Goal: Information Seeking & Learning: Learn about a topic

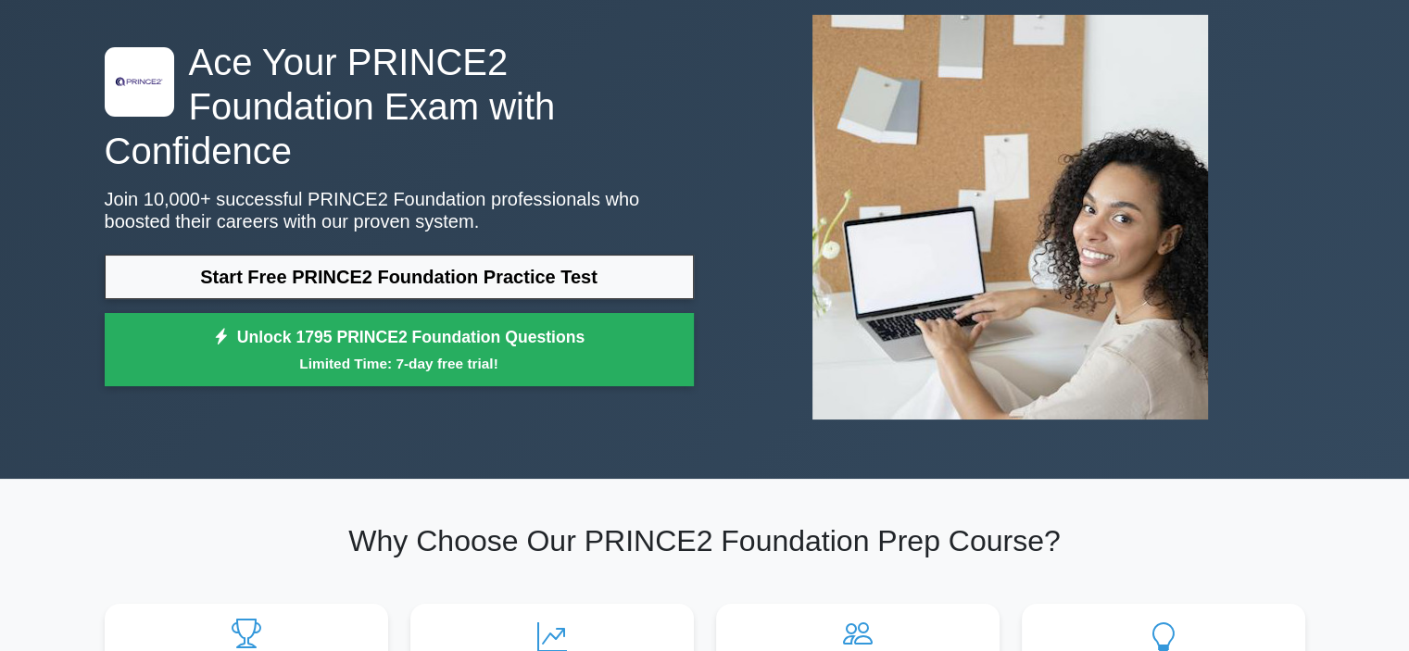
scroll to position [148, 0]
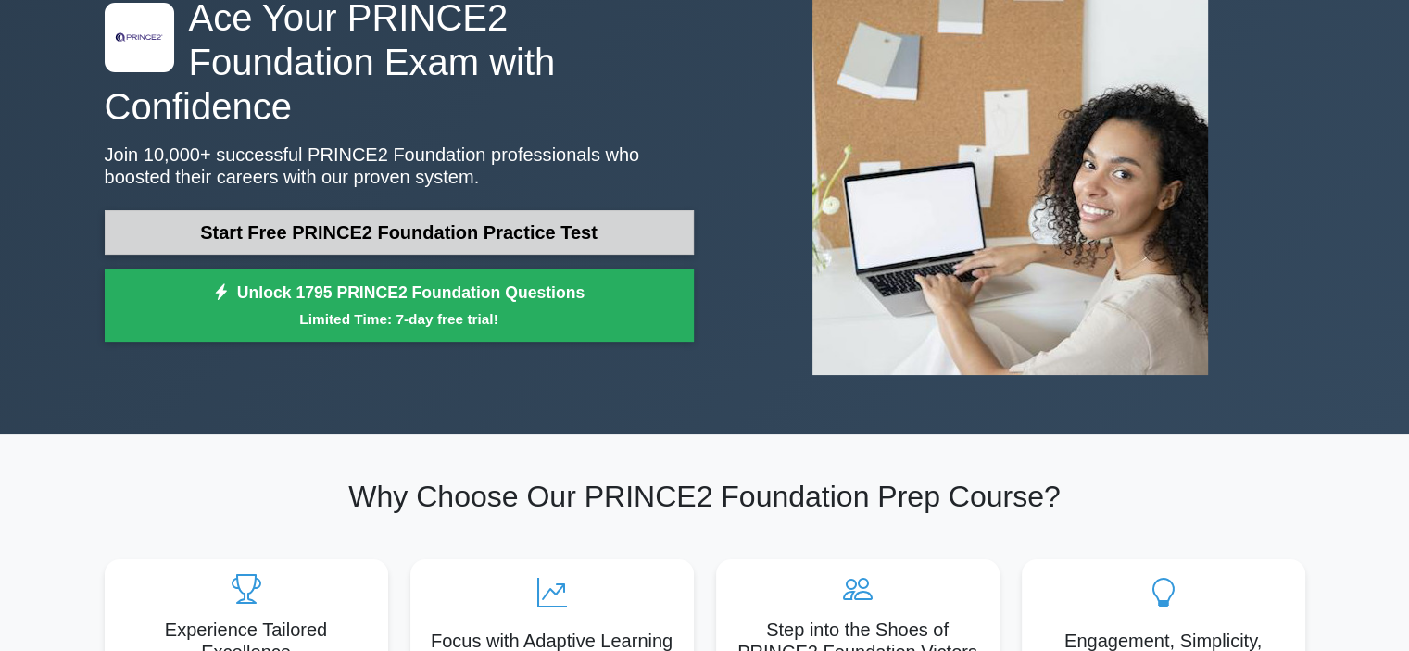
click at [553, 210] on link "Start Free PRINCE2 Foundation Practice Test" at bounding box center [399, 232] width 589 height 44
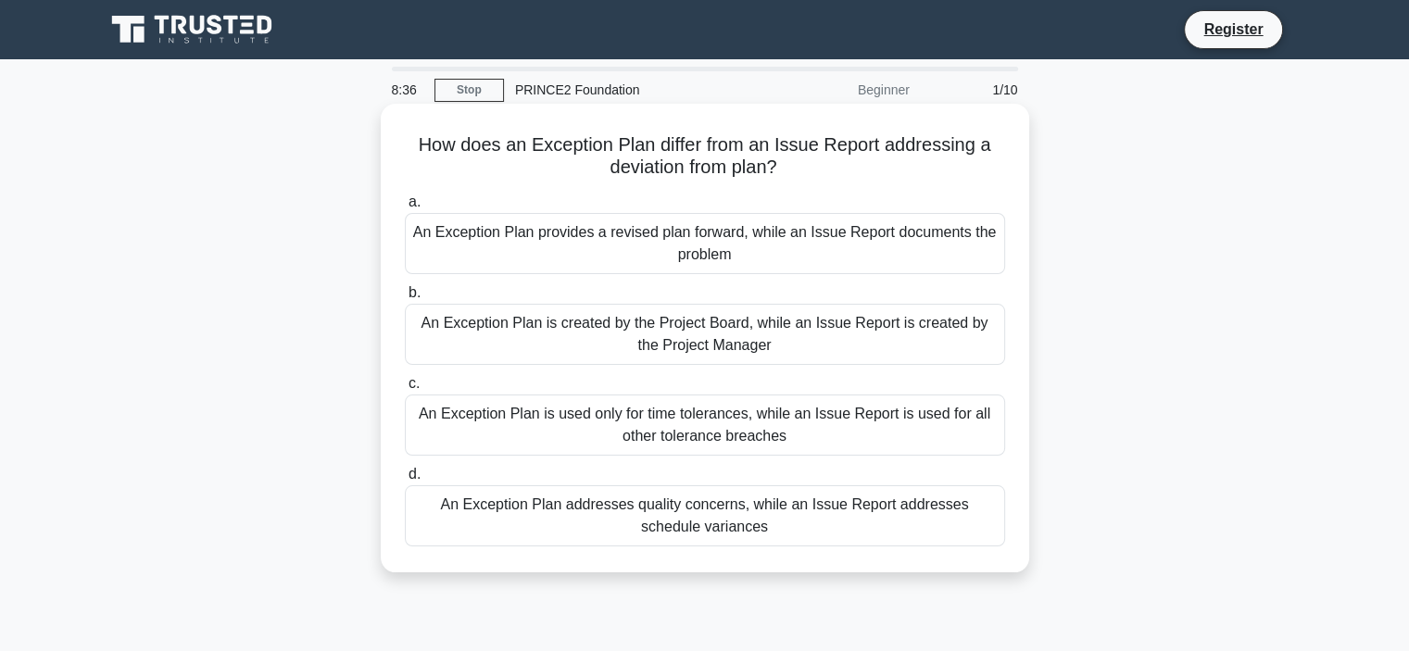
click at [863, 427] on div "An Exception Plan is used only for time tolerances, while an Issue Report is us…" at bounding box center [705, 425] width 600 height 61
click at [405, 390] on input "c. An Exception Plan is used only for time tolerances, while an Issue Report is…" at bounding box center [405, 384] width 0 height 12
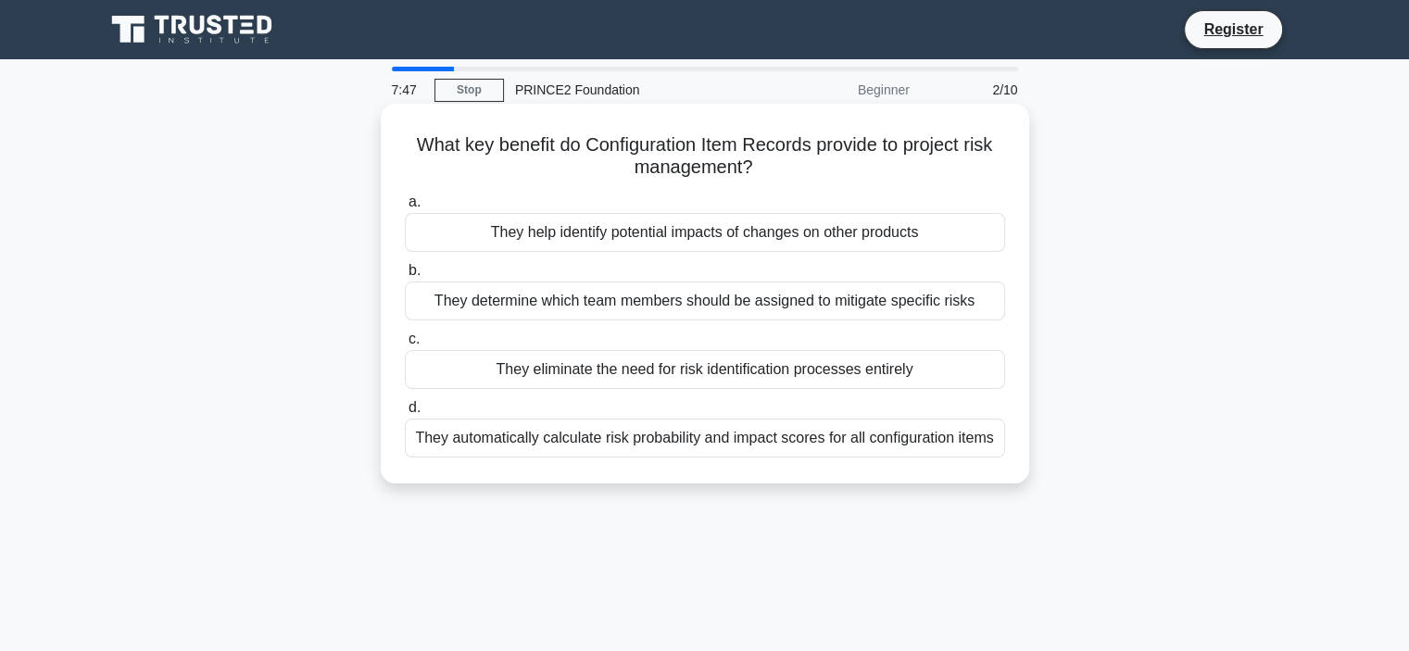
click at [947, 229] on div "They help identify potential impacts of changes on other products" at bounding box center [705, 232] width 600 height 39
click at [405, 208] on input "a. They help identify potential impacts of changes on other products" at bounding box center [405, 202] width 0 height 12
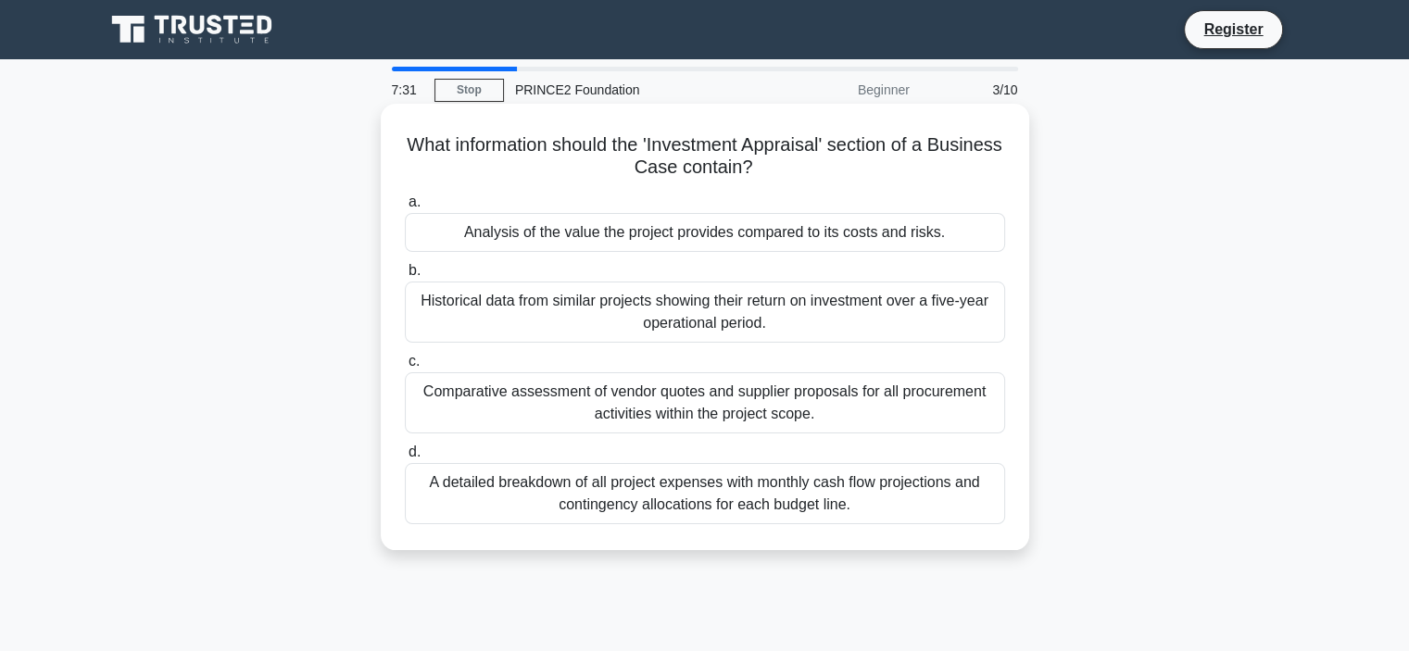
click at [898, 237] on div "Analysis of the value the project provides compared to its costs and risks." at bounding box center [705, 232] width 600 height 39
click at [405, 208] on input "a. Analysis of the value the project provides compared to its costs and risks." at bounding box center [405, 202] width 0 height 12
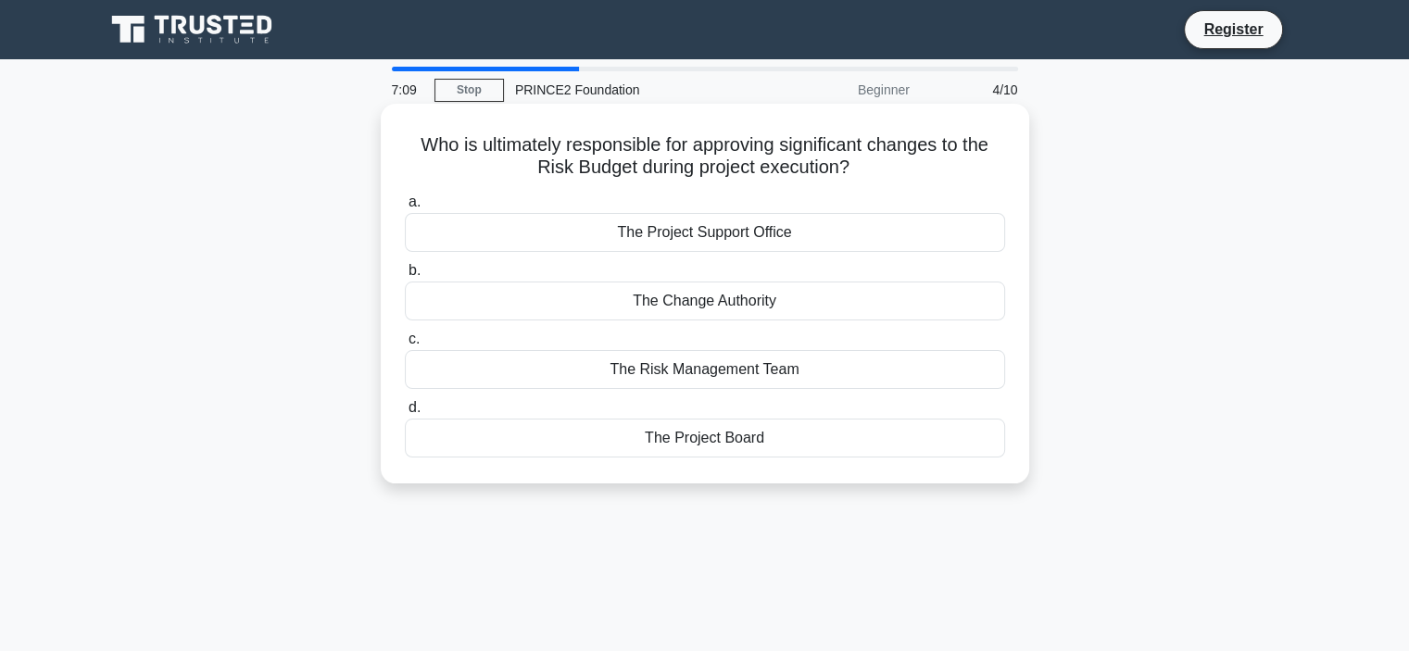
click at [851, 295] on div "The Change Authority" at bounding box center [705, 301] width 600 height 39
click at [405, 277] on input "b. The Change Authority" at bounding box center [405, 271] width 0 height 12
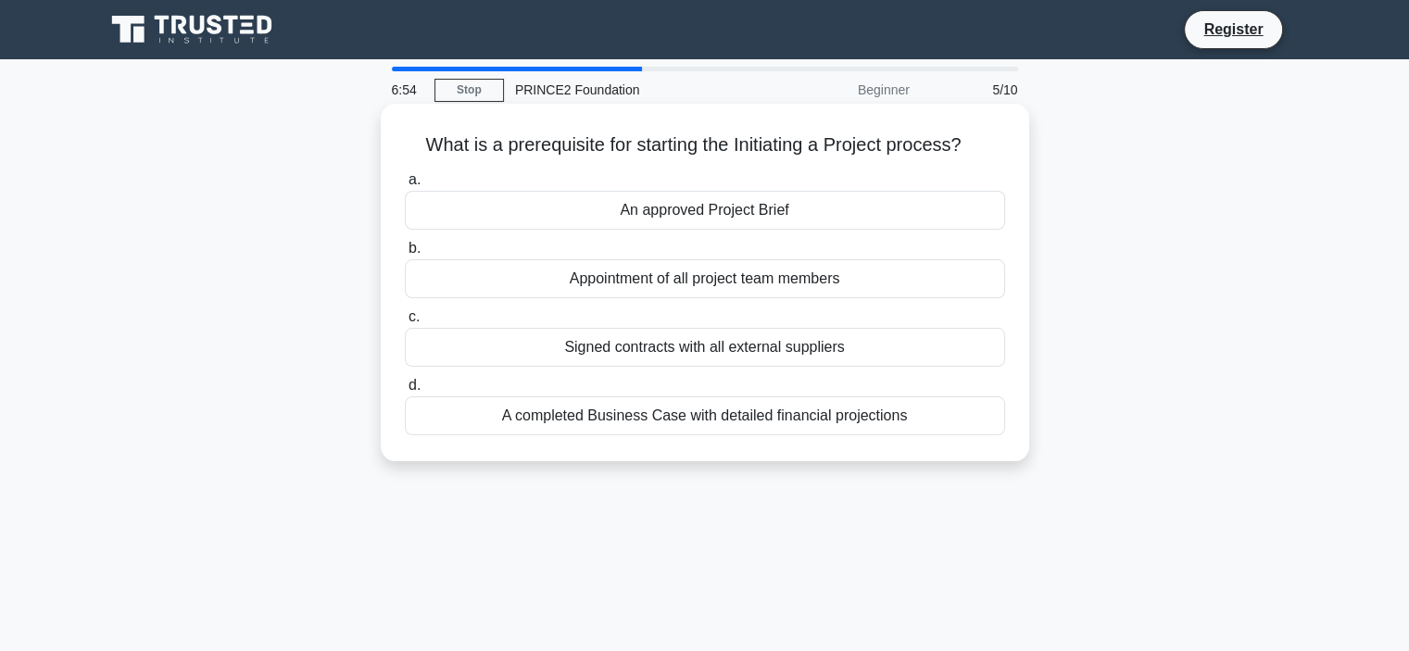
click at [764, 418] on div "A completed Business Case with detailed financial projections" at bounding box center [705, 415] width 600 height 39
click at [405, 392] on input "d. A completed Business Case with detailed financial projections" at bounding box center [405, 386] width 0 height 12
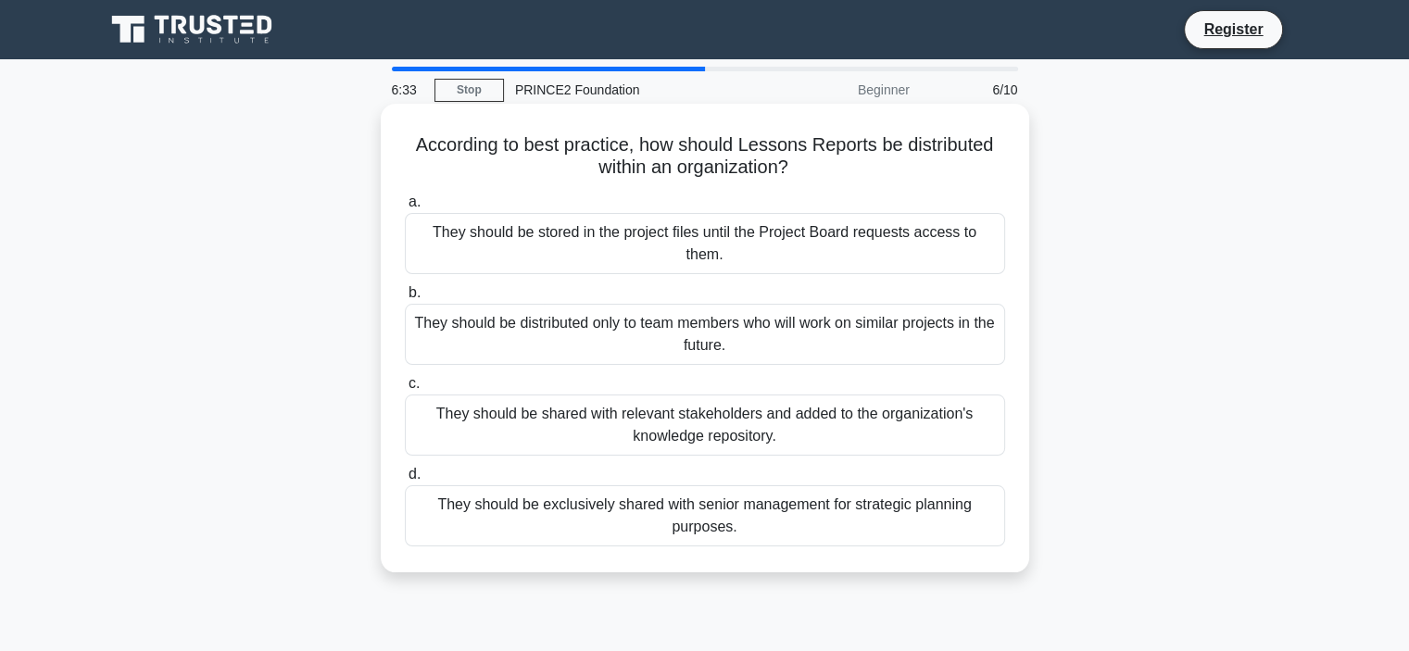
click at [893, 417] on div "They should be shared with relevant stakeholders and added to the organization'…" at bounding box center [705, 425] width 600 height 61
click at [405, 390] on input "c. They should be shared with relevant stakeholders and added to the organizati…" at bounding box center [405, 384] width 0 height 12
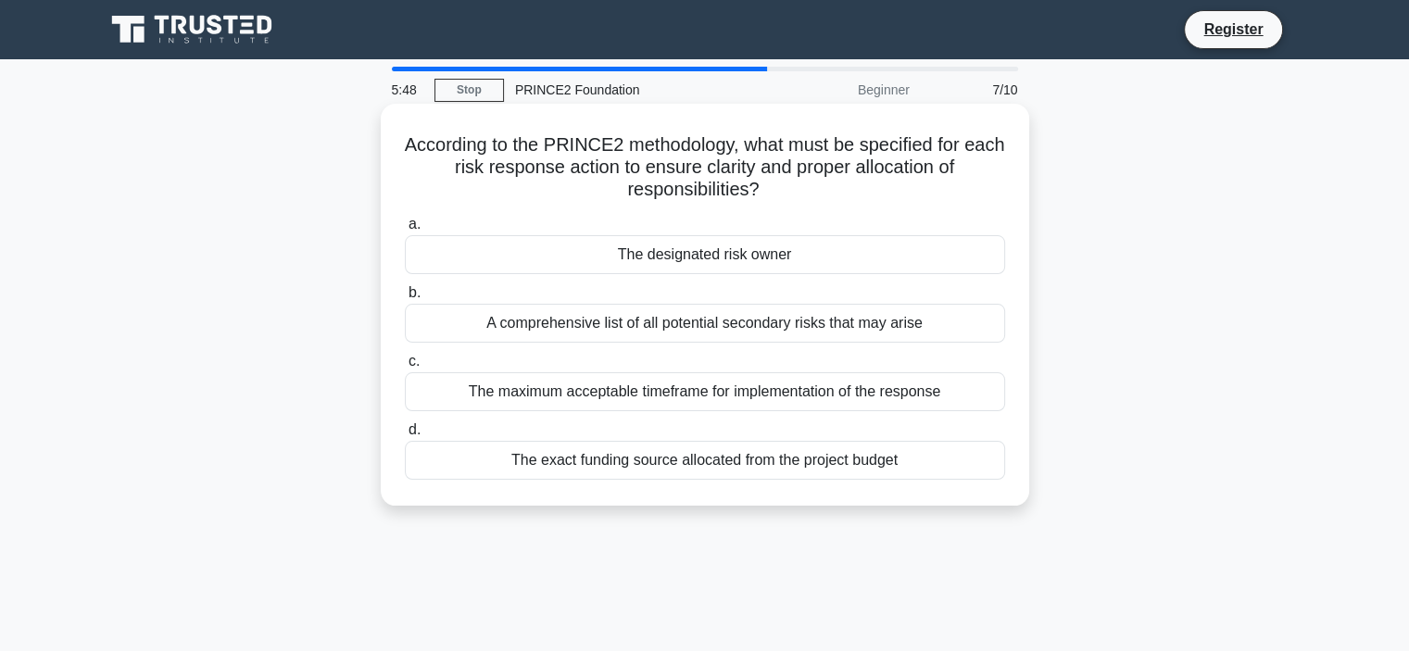
click at [635, 256] on div "The designated risk owner" at bounding box center [705, 254] width 600 height 39
click at [405, 231] on input "a. The designated risk owner" at bounding box center [405, 225] width 0 height 12
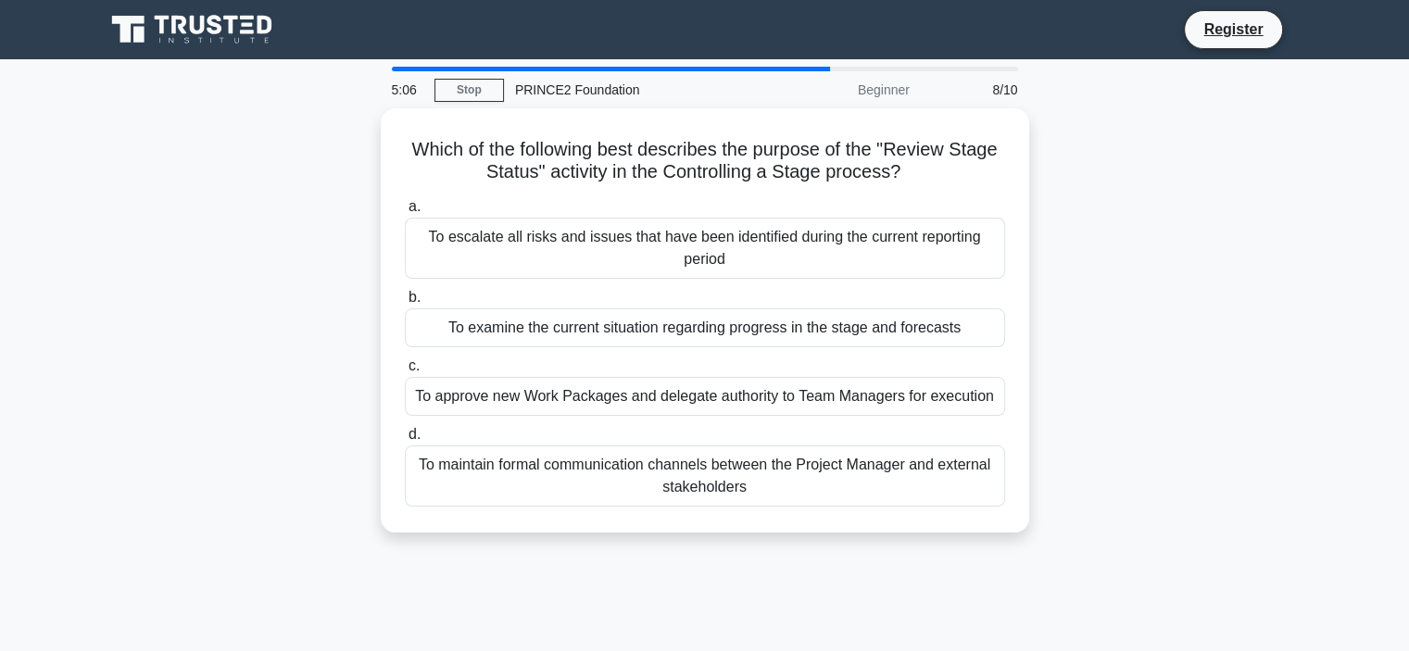
click at [635, 256] on div "To escalate all risks and issues that have been identified during the current r…" at bounding box center [705, 248] width 600 height 61
click at [405, 213] on input "a. To escalate all risks and issues that have been identified during the curren…" at bounding box center [405, 207] width 0 height 12
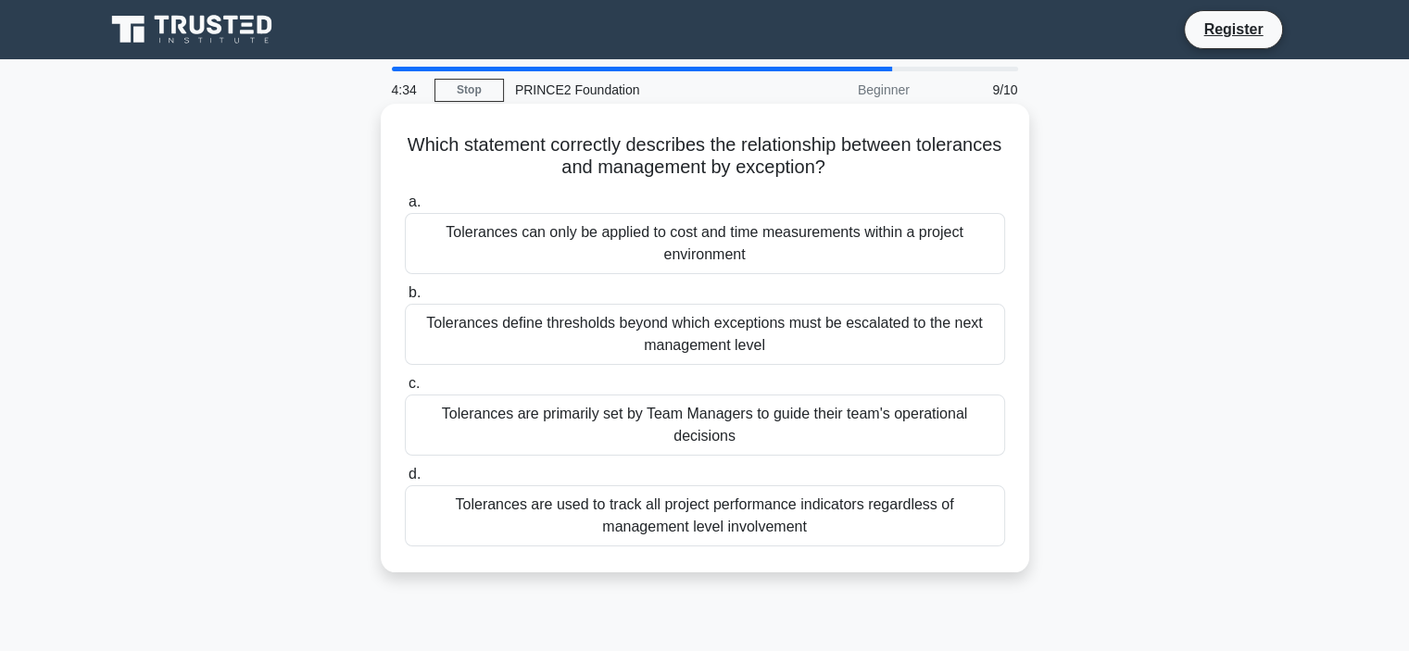
click at [652, 323] on div "Tolerances define thresholds beyond which exceptions must be escalated to the n…" at bounding box center [705, 334] width 600 height 61
click at [405, 299] on input "b. Tolerances define thresholds beyond which exceptions must be escalated to th…" at bounding box center [405, 293] width 0 height 12
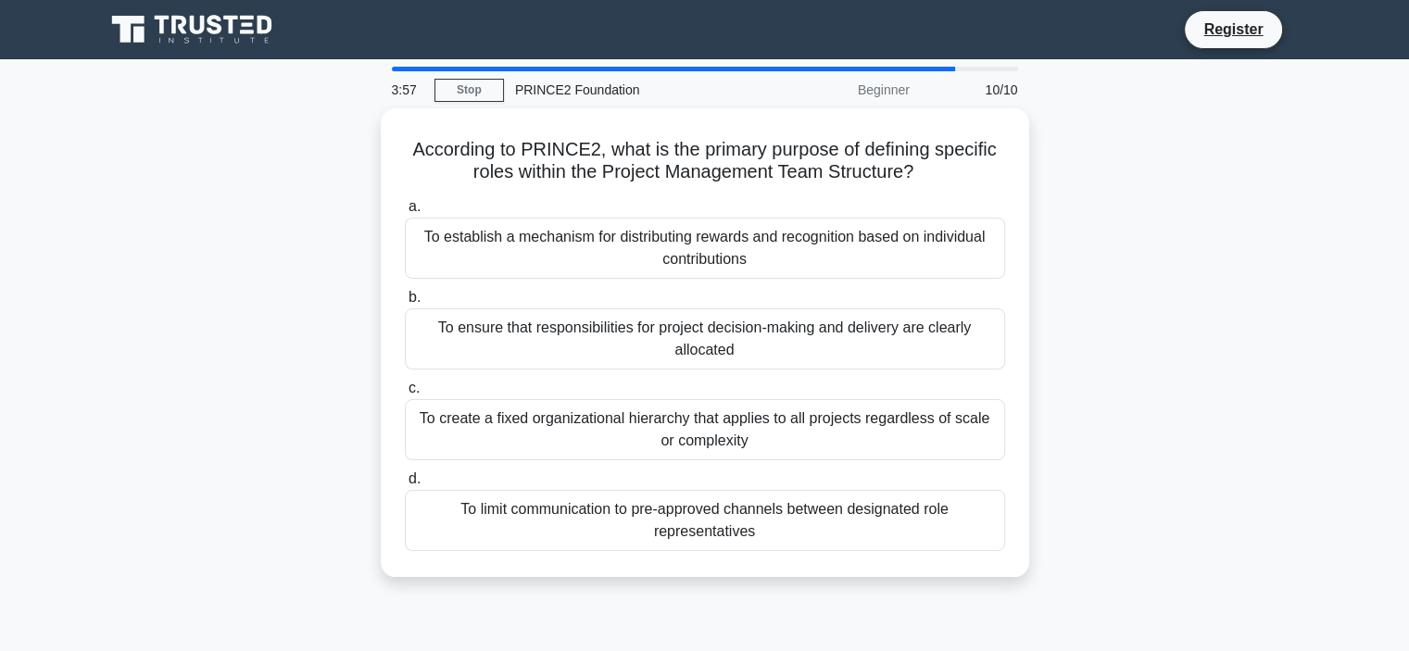
click at [652, 323] on div "To ensure that responsibilities for project decision-making and delivery are cl…" at bounding box center [705, 338] width 600 height 61
click at [405, 304] on input "b. To ensure that responsibilities for project decision-making and delivery are…" at bounding box center [405, 298] width 0 height 12
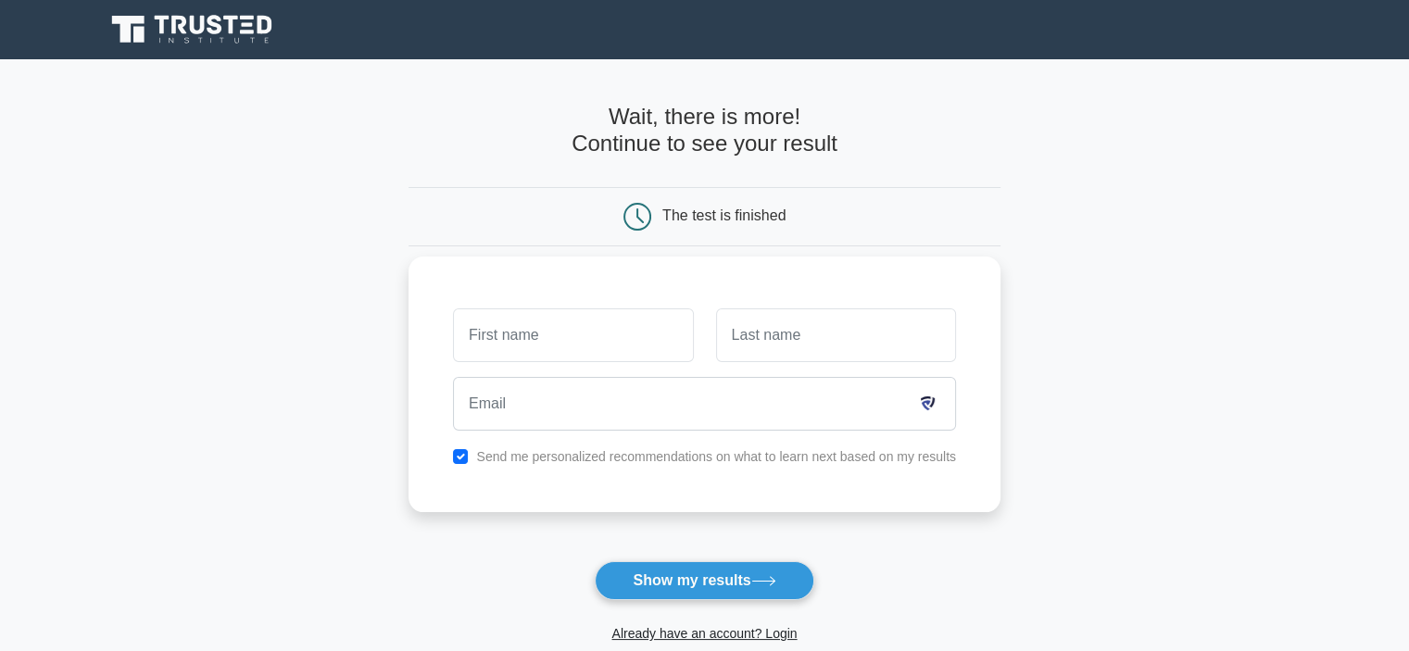
click at [463, 464] on div "Send me personalized recommendations on what to learn next based on my results" at bounding box center [704, 457] width 525 height 22
click at [456, 451] on input "checkbox" at bounding box center [460, 456] width 15 height 15
checkbox input "false"
click at [516, 340] on input "text" at bounding box center [573, 335] width 240 height 54
type input "fgh"
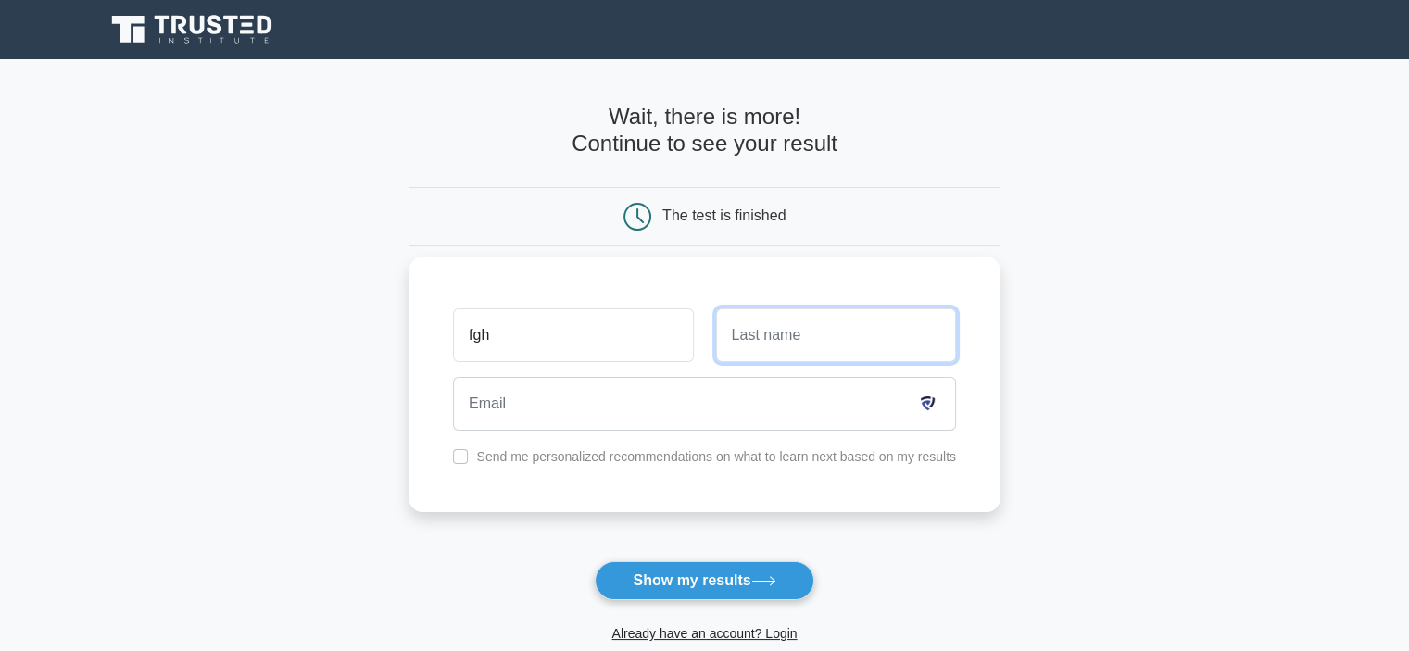
click at [863, 323] on input "text" at bounding box center [836, 335] width 240 height 54
type input "hjk"
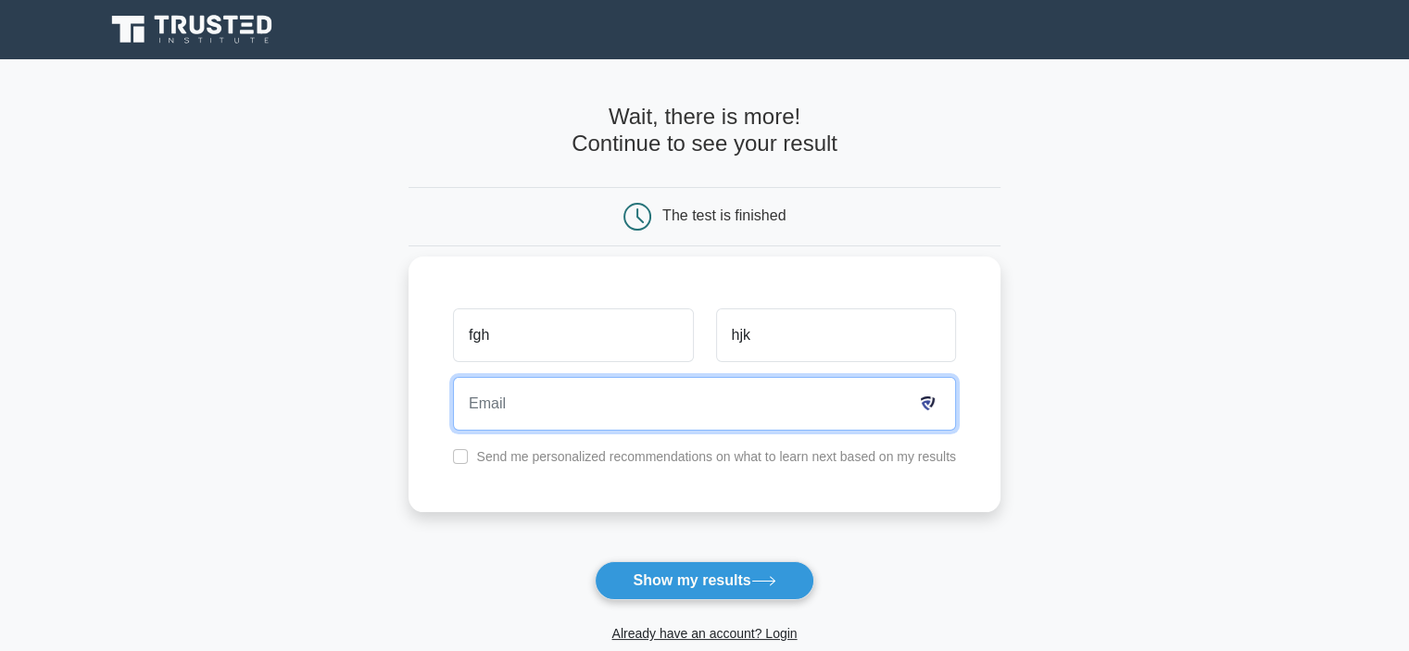
click at [645, 414] on input "email" at bounding box center [704, 404] width 503 height 54
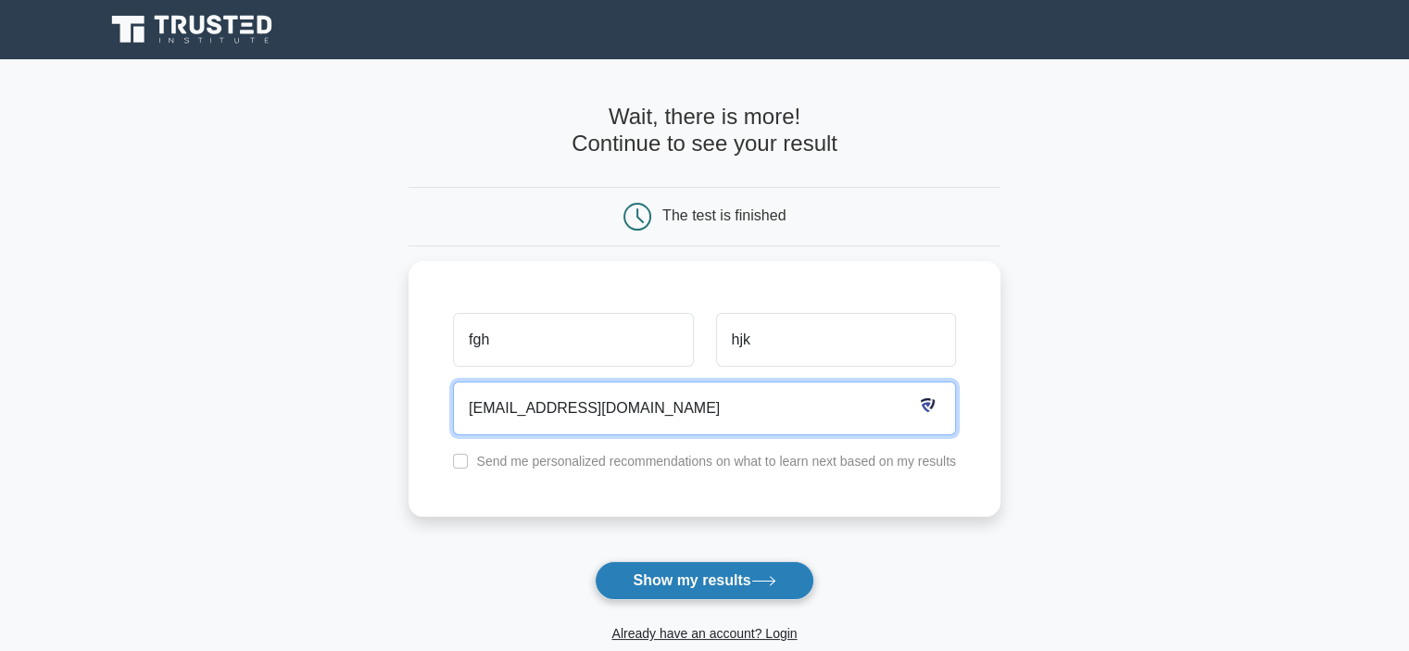
type input "[EMAIL_ADDRESS][DOMAIN_NAME]"
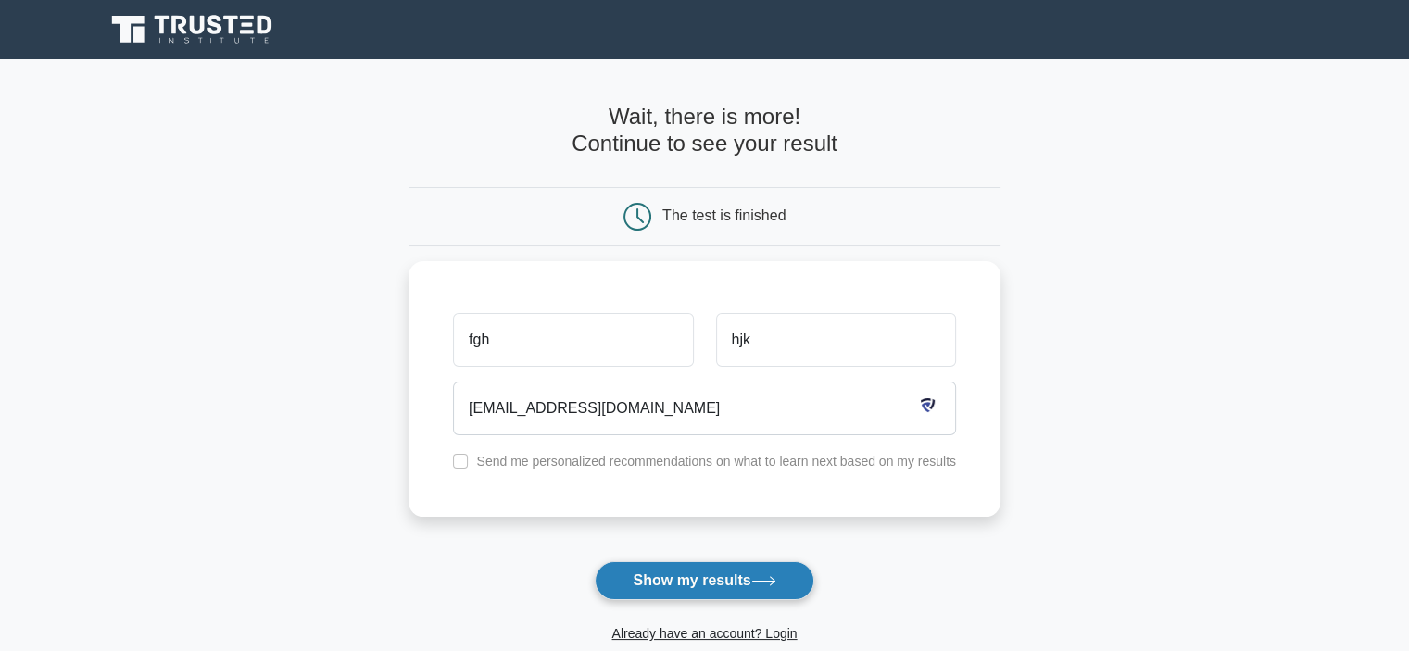
click at [691, 582] on button "Show my results" at bounding box center [704, 580] width 219 height 39
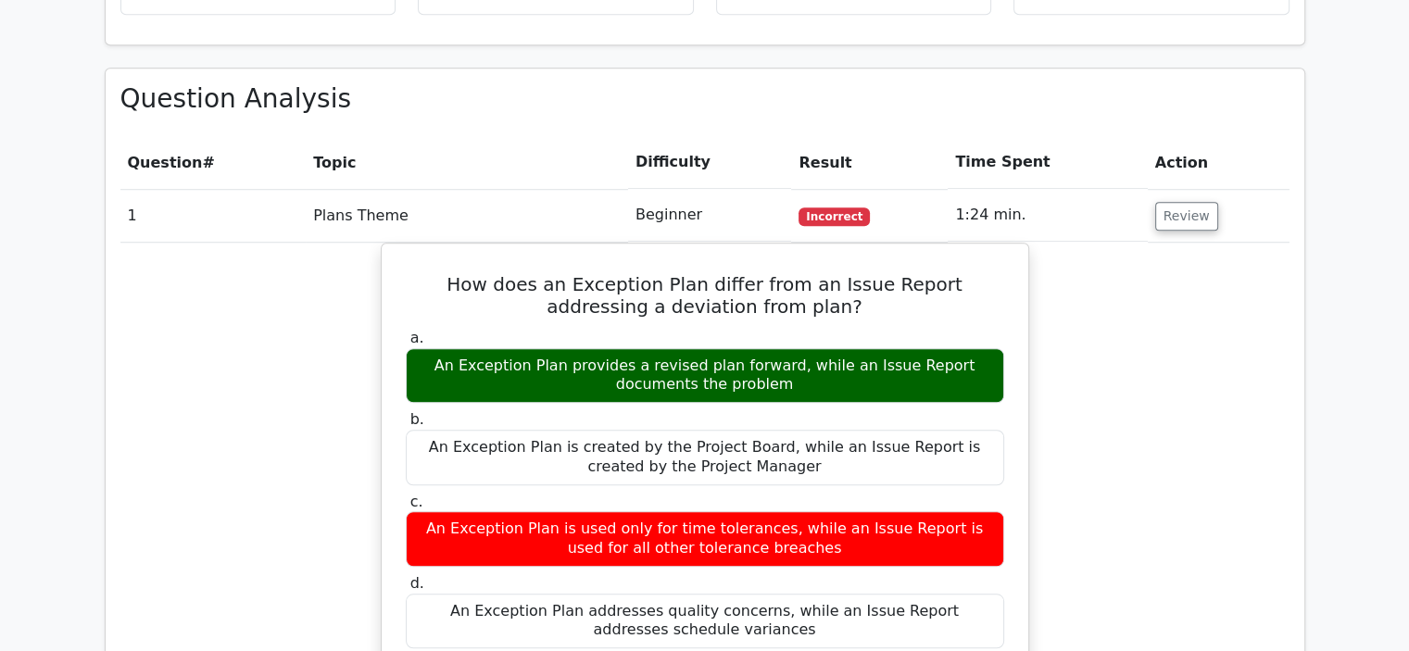
scroll to position [1408, 0]
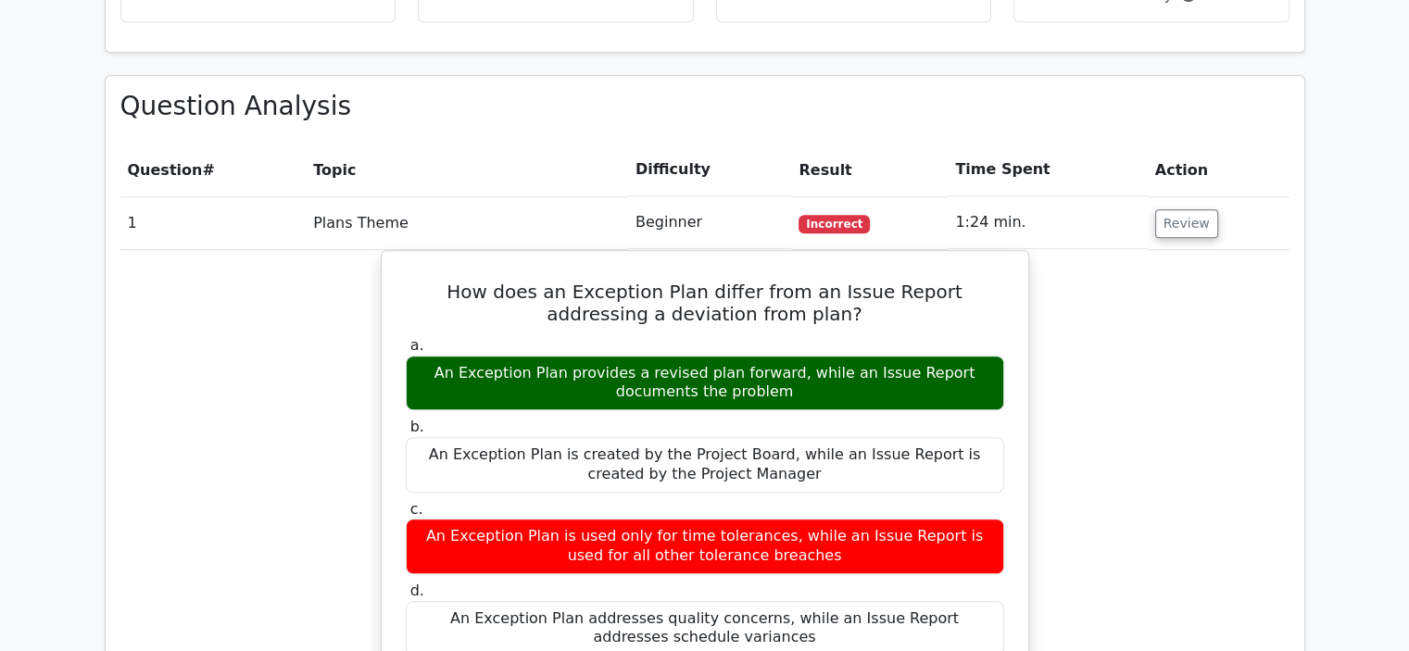
drag, startPoint x: 1401, startPoint y: 280, endPoint x: 1422, endPoint y: 195, distance: 86.7
click at [1408, 195] on html "Go Premium Fgh" at bounding box center [704, 657] width 1409 height 4130
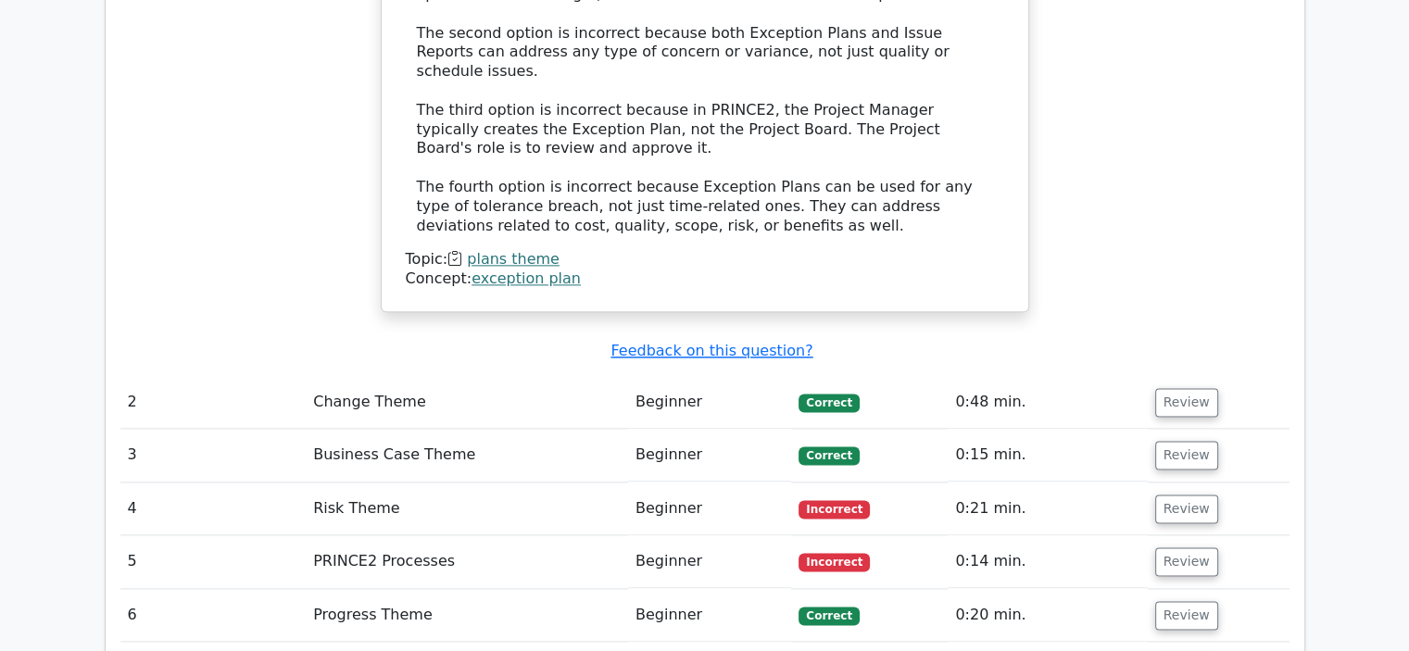
scroll to position [2329, 0]
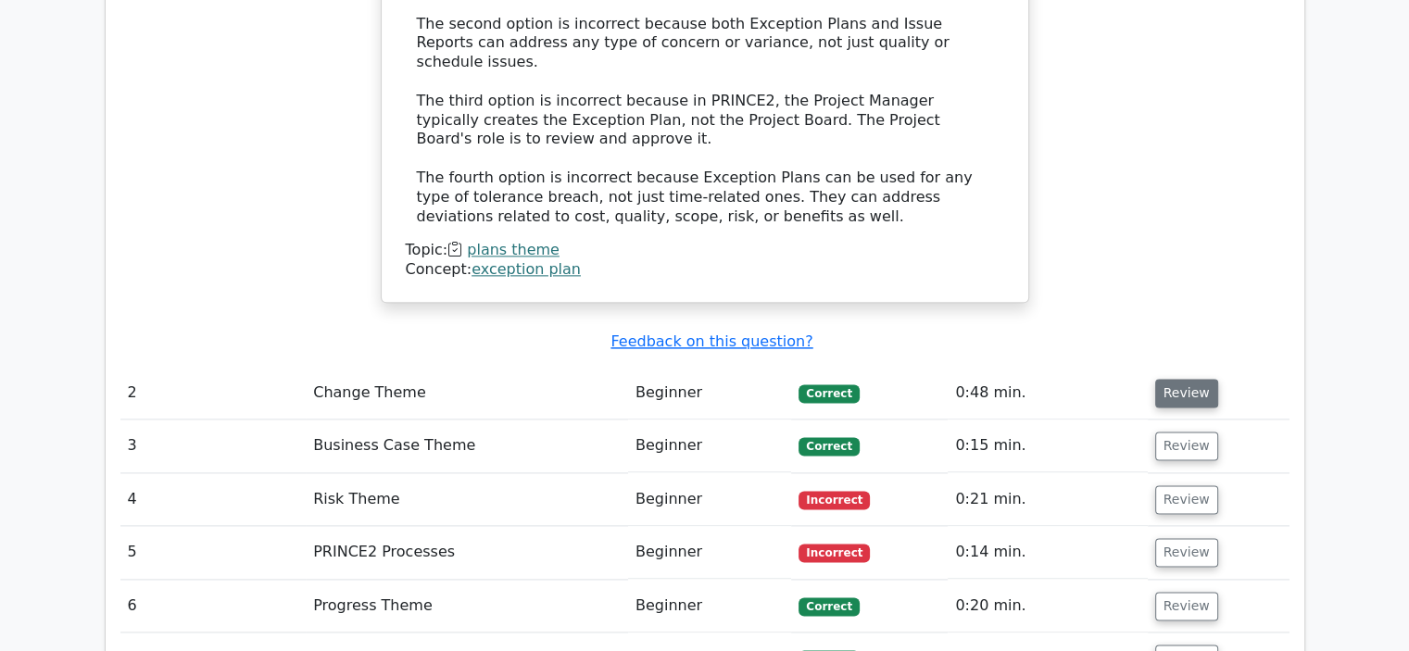
click at [1185, 379] on button "Review" at bounding box center [1186, 393] width 63 height 29
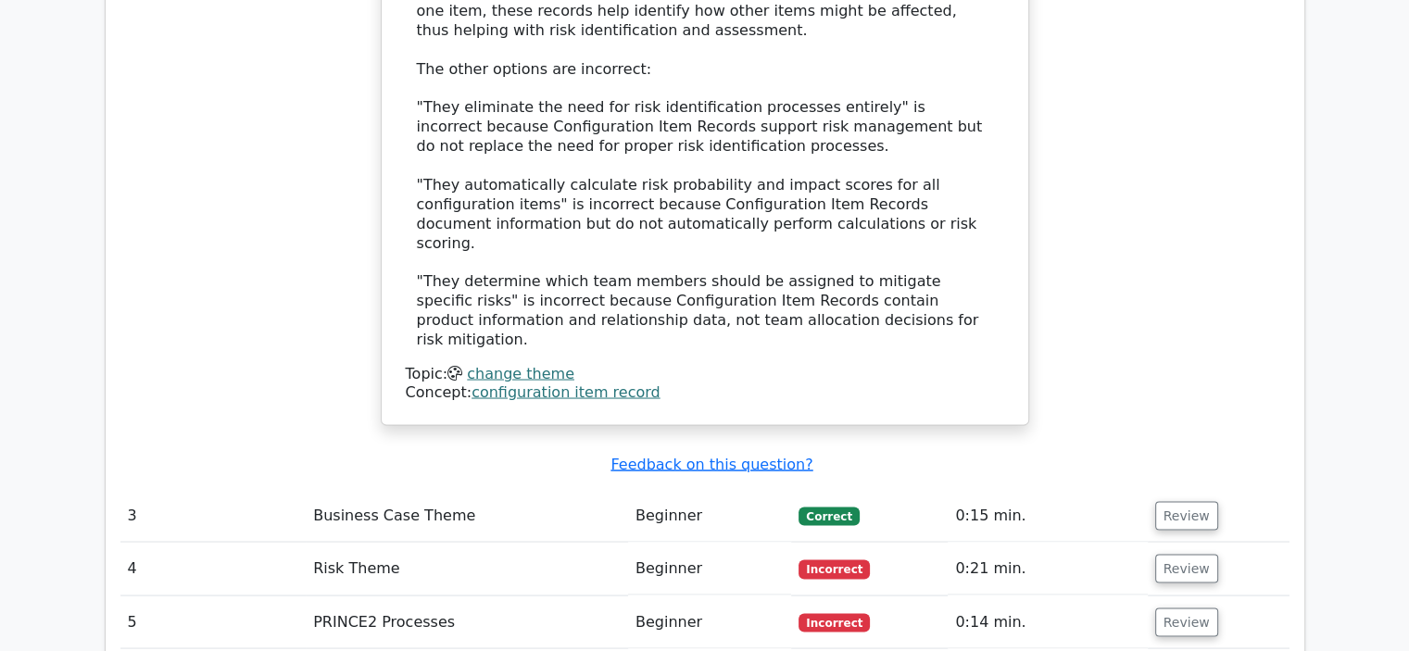
scroll to position [3366, 0]
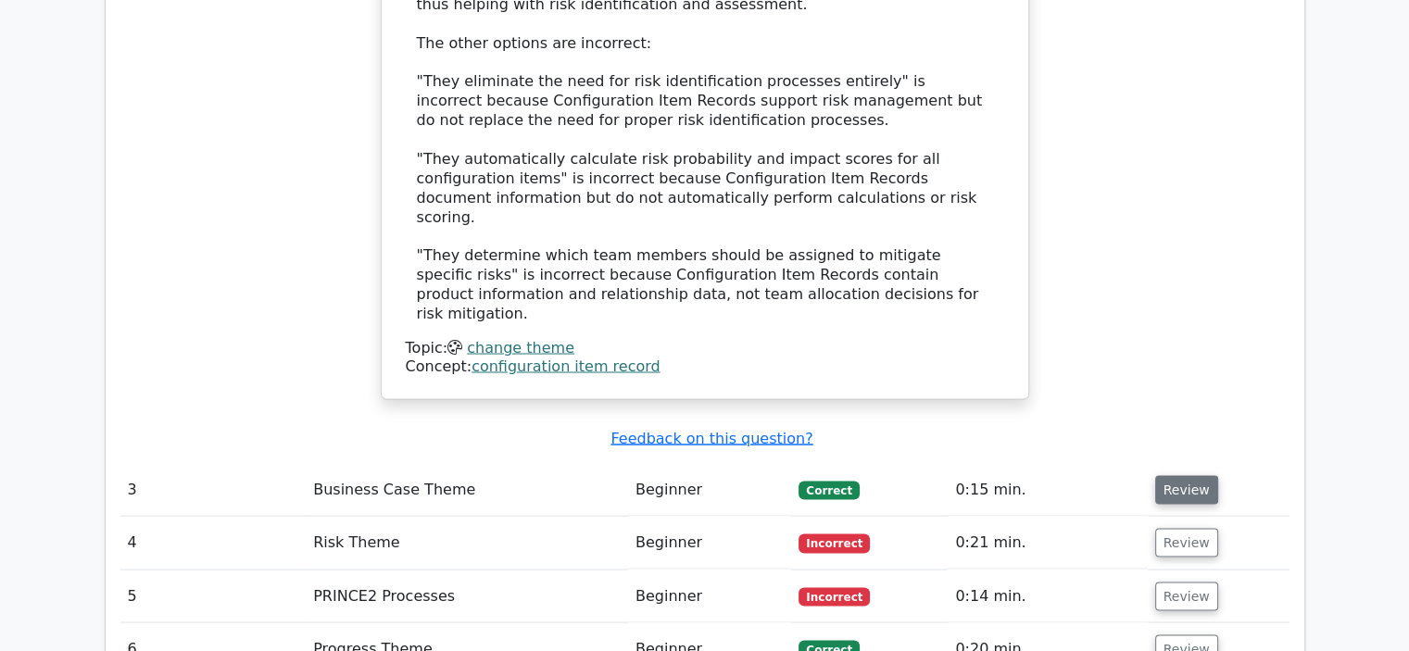
drag, startPoint x: 1185, startPoint y: 287, endPoint x: 1181, endPoint y: 262, distance: 25.3
click at [1181, 463] on td "Review" at bounding box center [1219, 489] width 142 height 53
click at [1181, 475] on button "Review" at bounding box center [1186, 489] width 63 height 29
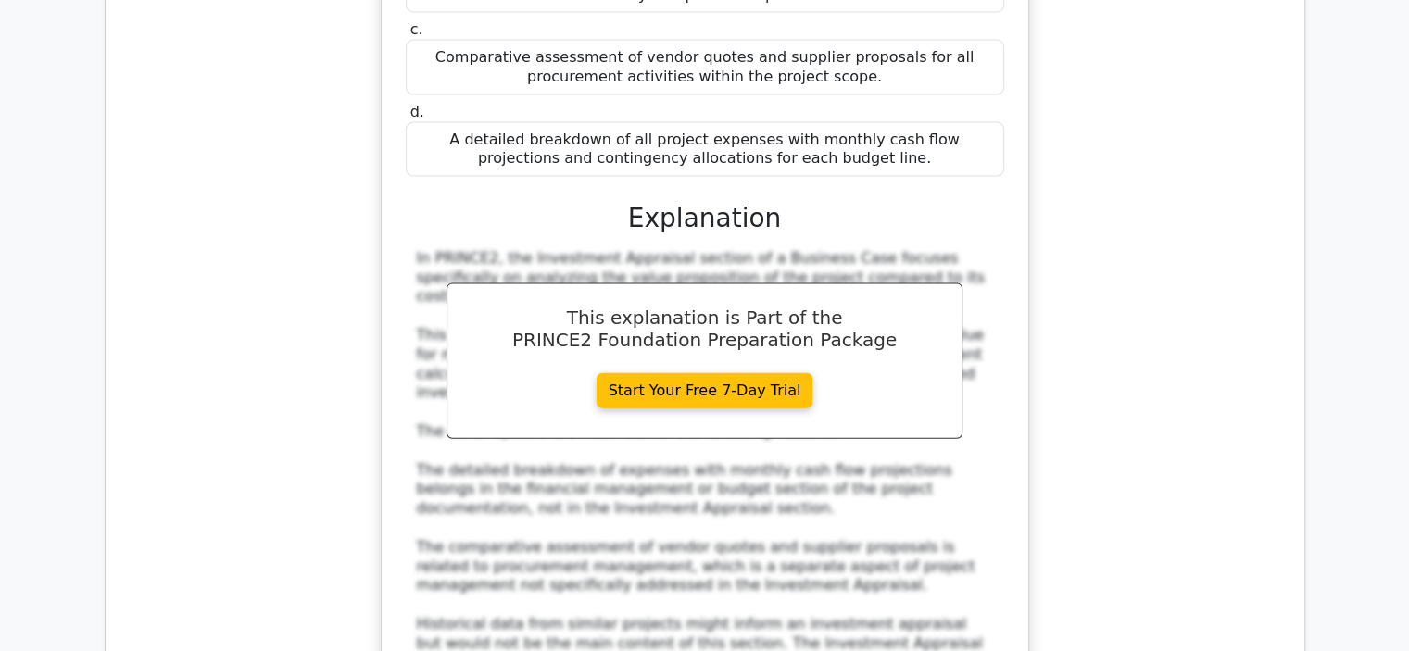
scroll to position [4144, 0]
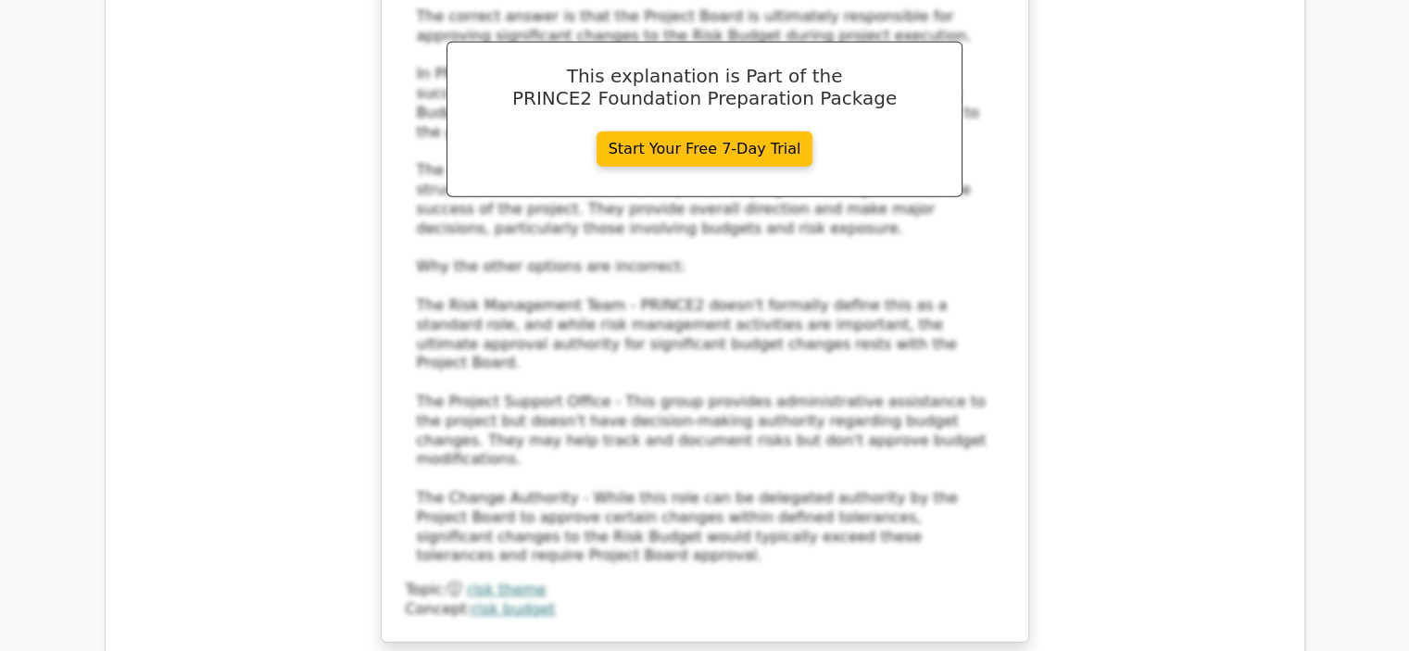
scroll to position [5478, 0]
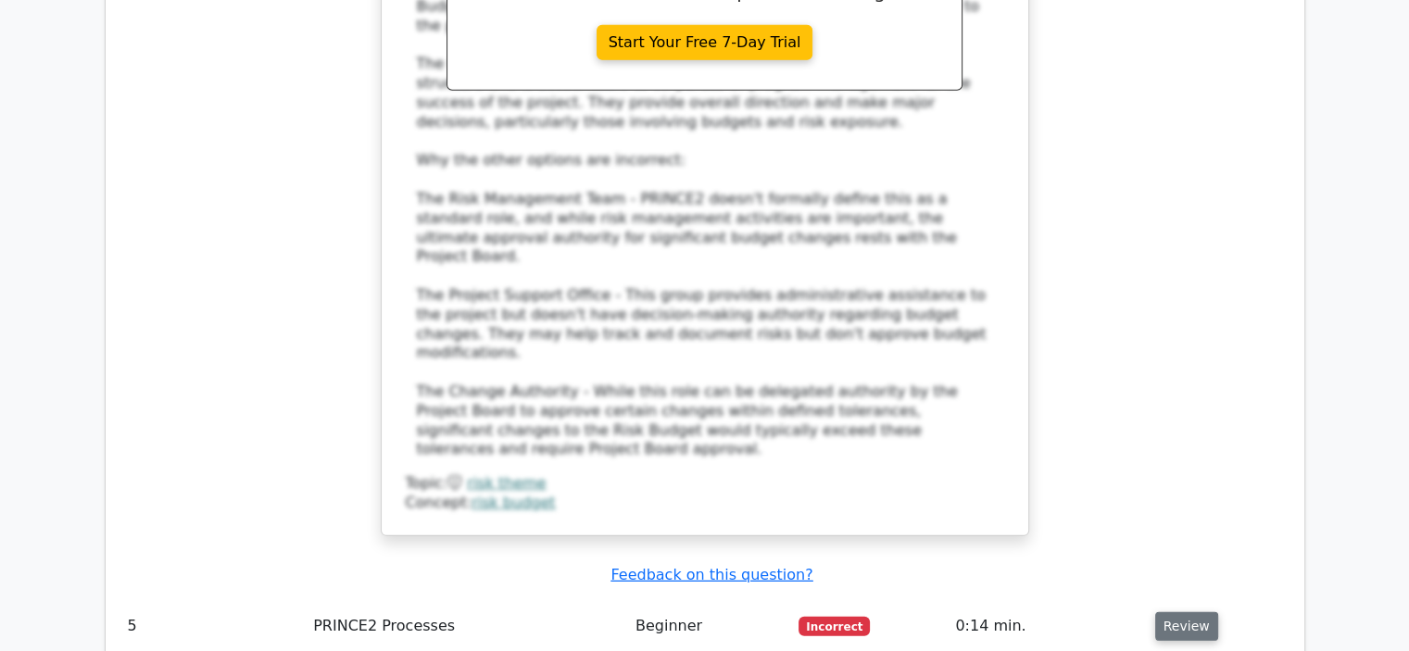
click at [1173, 612] on button "Review" at bounding box center [1186, 626] width 63 height 29
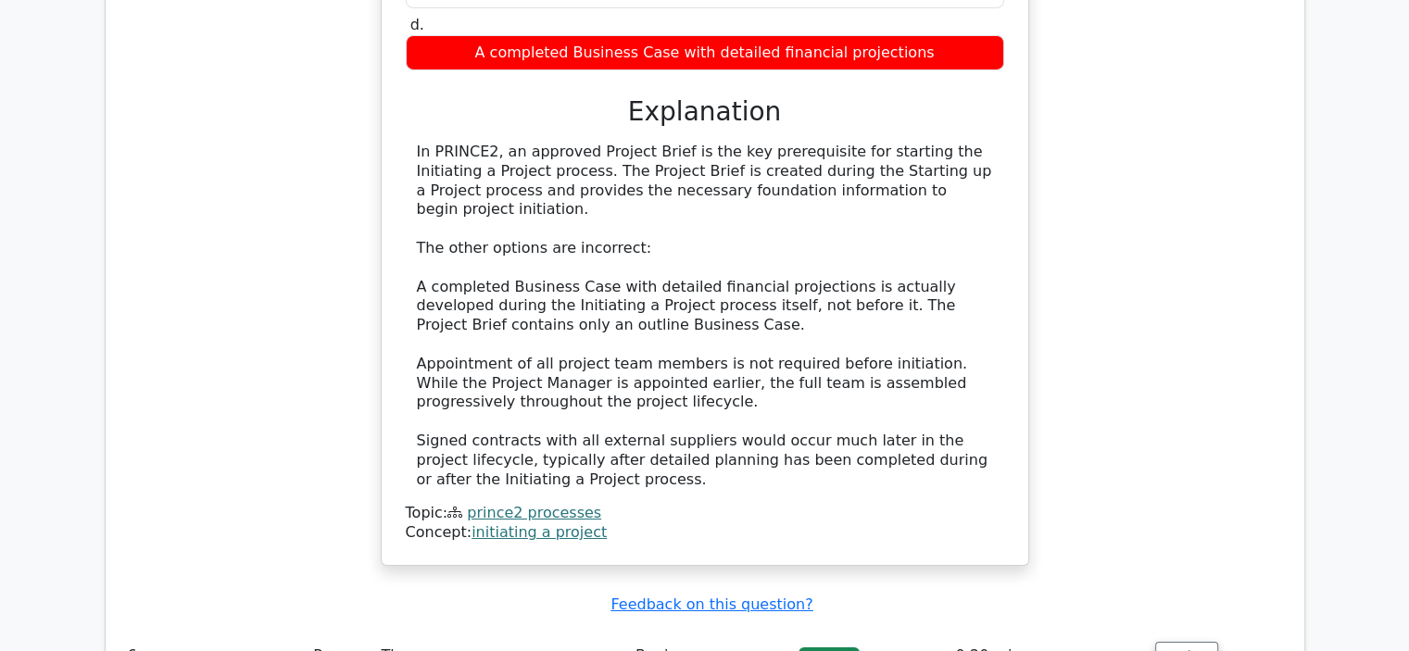
scroll to position [6441, 0]
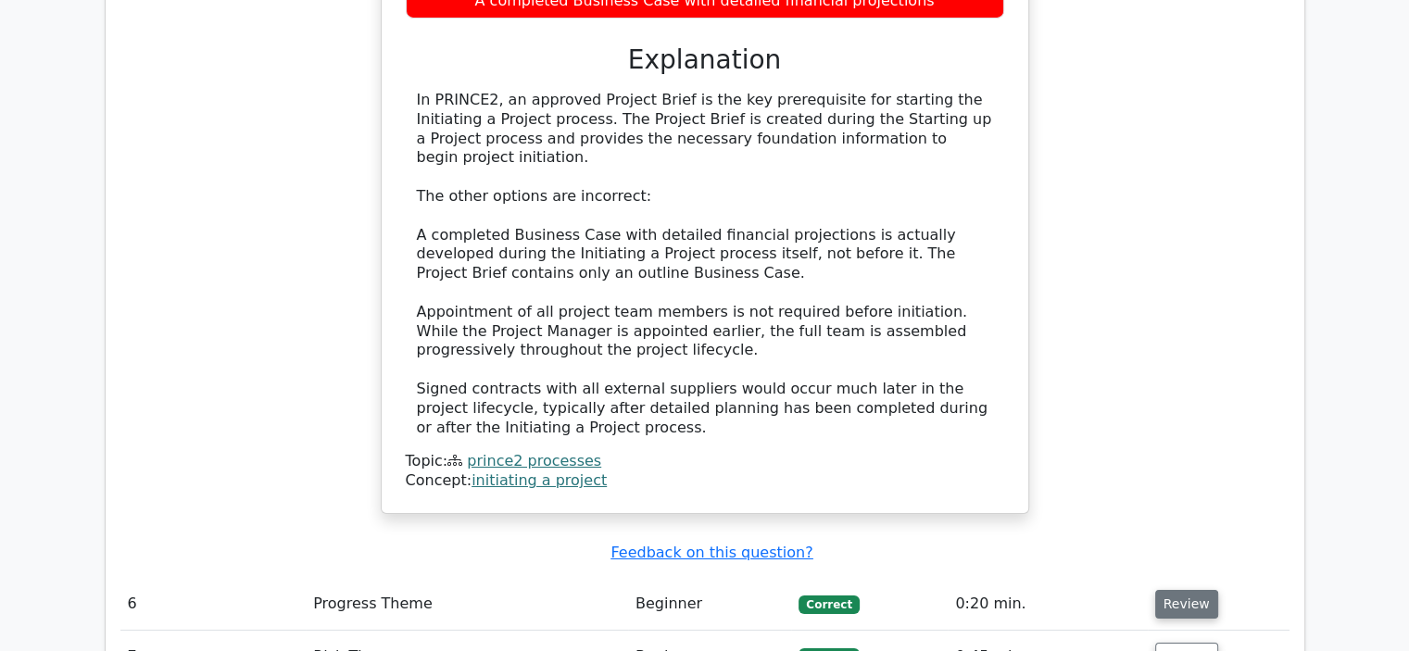
click at [1175, 590] on button "Review" at bounding box center [1186, 604] width 63 height 29
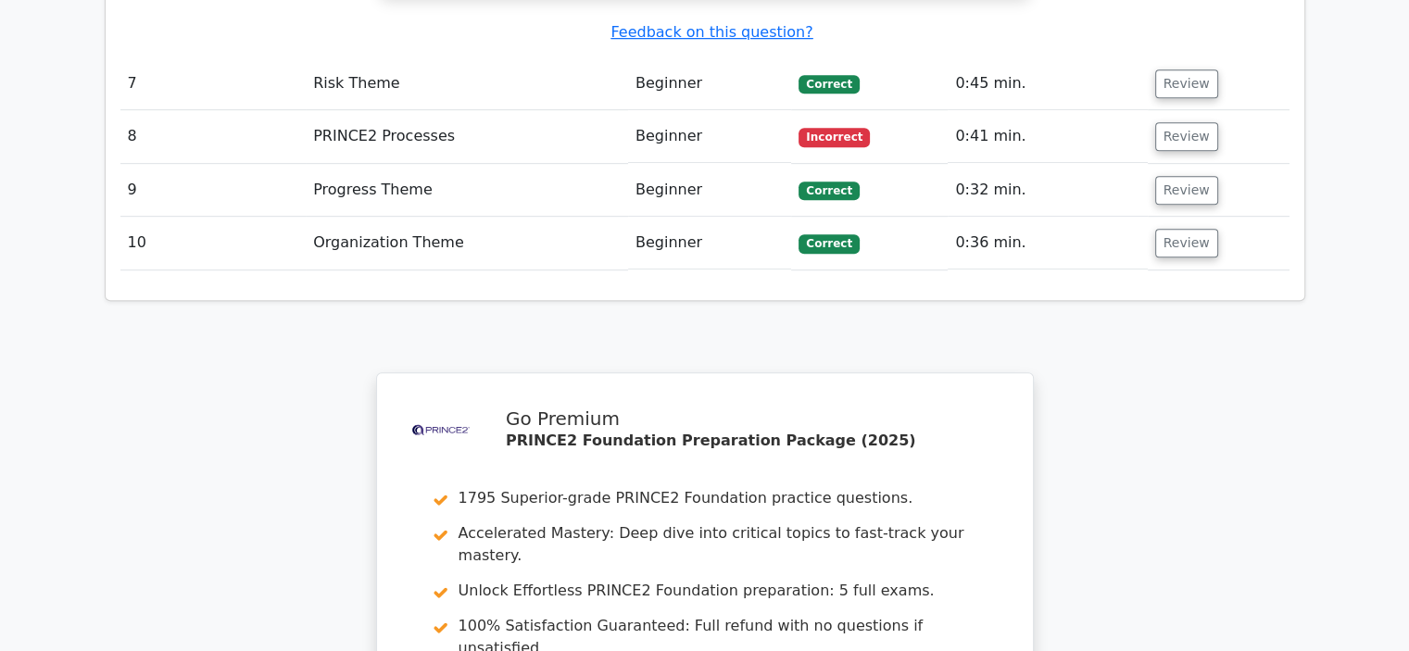
scroll to position [7995, 0]
